Goal: Find specific page/section: Find specific page/section

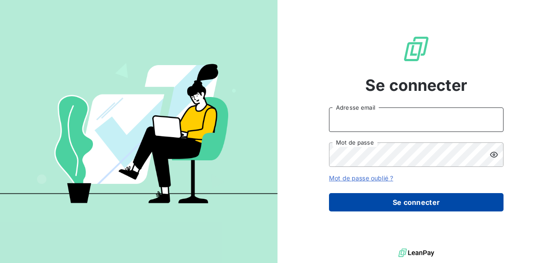
type input "[EMAIL_ADDRESS][DOMAIN_NAME]"
click at [368, 204] on button "Se connecter" at bounding box center [416, 202] width 175 height 18
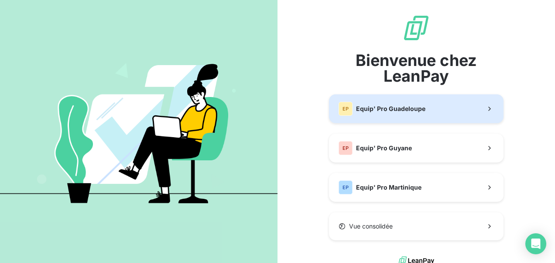
click at [426, 112] on button "EP Equip' Pro Guadeloupe" at bounding box center [416, 108] width 175 height 29
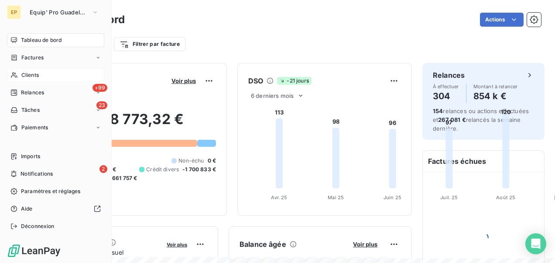
click at [14, 74] on icon at bounding box center [14, 75] width 6 height 6
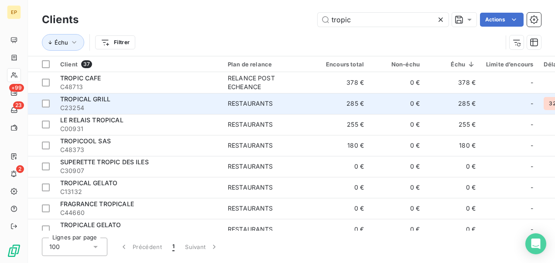
type input "tropic"
click at [121, 101] on div "TROPICAL GRILL" at bounding box center [138, 99] width 157 height 9
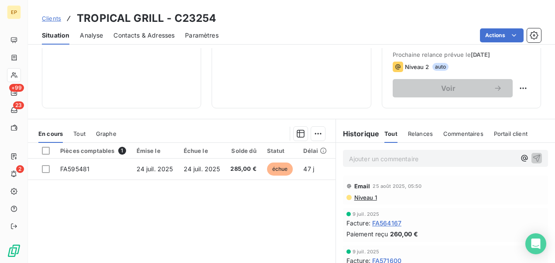
scroll to position [175, 0]
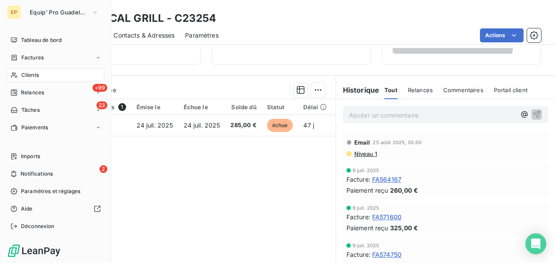
click at [17, 74] on icon at bounding box center [13, 75] width 7 height 7
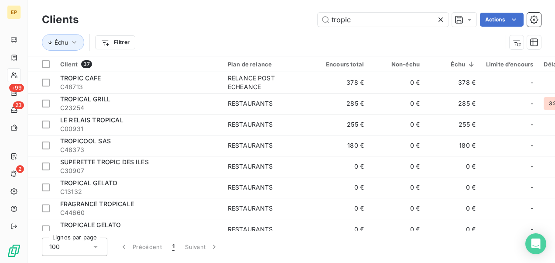
drag, startPoint x: 392, startPoint y: 16, endPoint x: 292, endPoint y: 29, distance: 100.8
click at [292, 29] on div "Clients tropic Actions Échu Filtrer" at bounding box center [291, 32] width 499 height 45
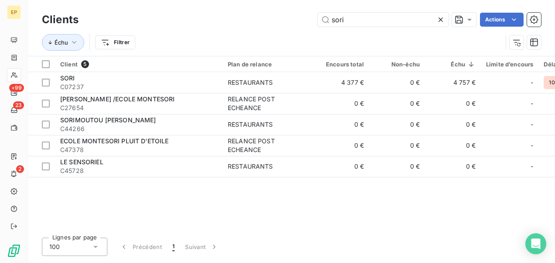
type input "sori"
